Goal: Check status: Check status

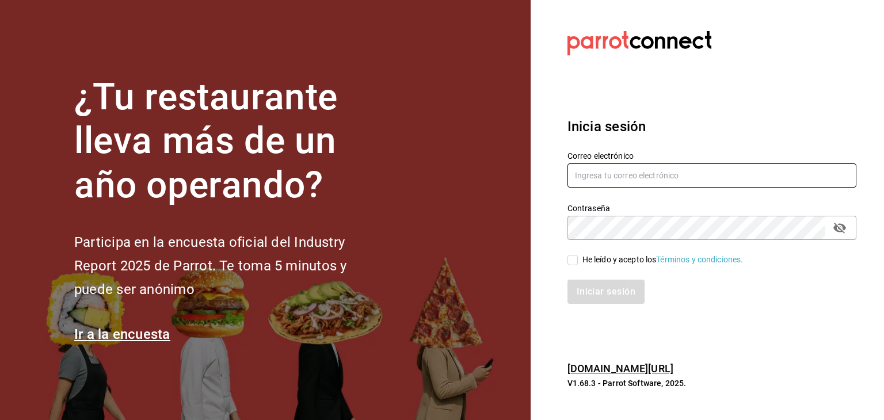
type input "[EMAIL_ADDRESS][DOMAIN_NAME]"
click at [574, 261] on input "He leído y acepto los Términos y condiciones." at bounding box center [572, 260] width 10 height 10
checkbox input "true"
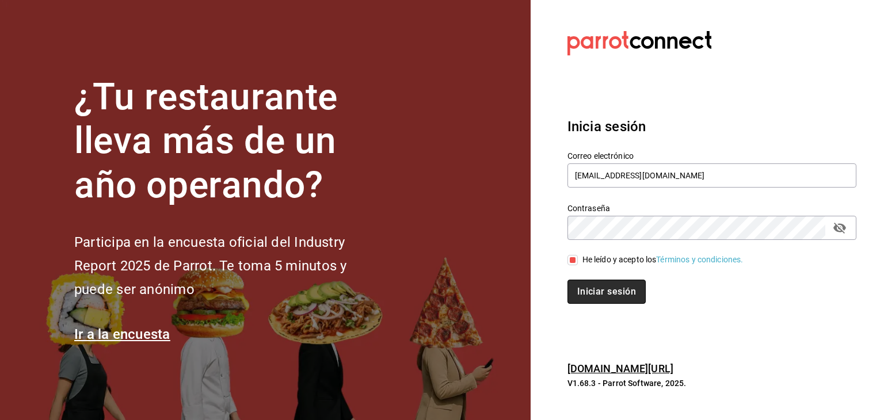
click at [590, 293] on button "Iniciar sesión" at bounding box center [606, 292] width 78 height 24
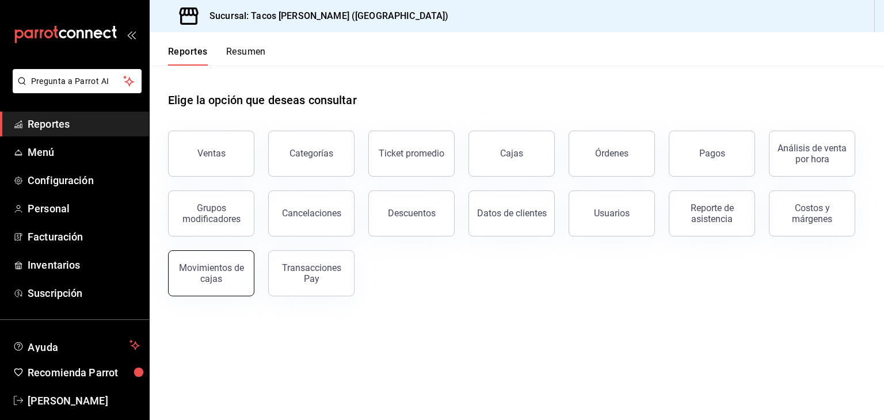
click at [223, 285] on button "Movimientos de cajas" at bounding box center [211, 273] width 86 height 46
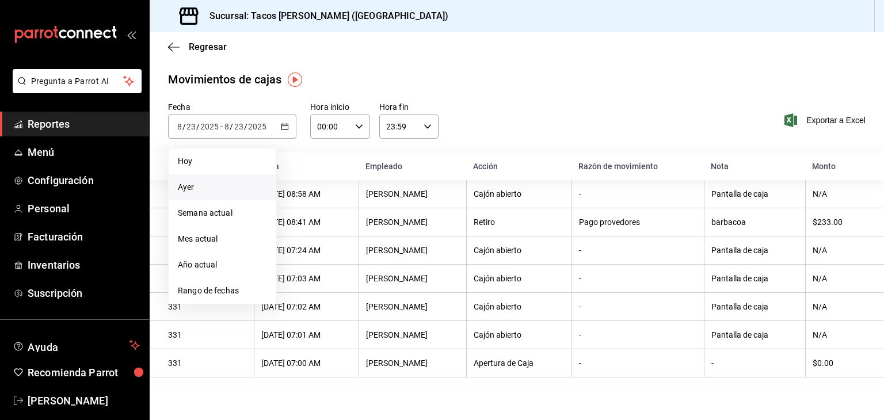
click at [188, 190] on span "Ayer" at bounding box center [222, 187] width 89 height 12
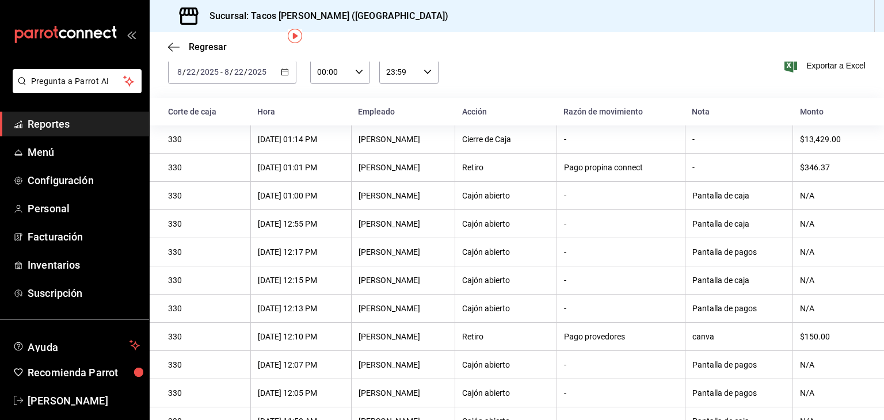
scroll to position [34, 0]
